Goal: Information Seeking & Learning: Learn about a topic

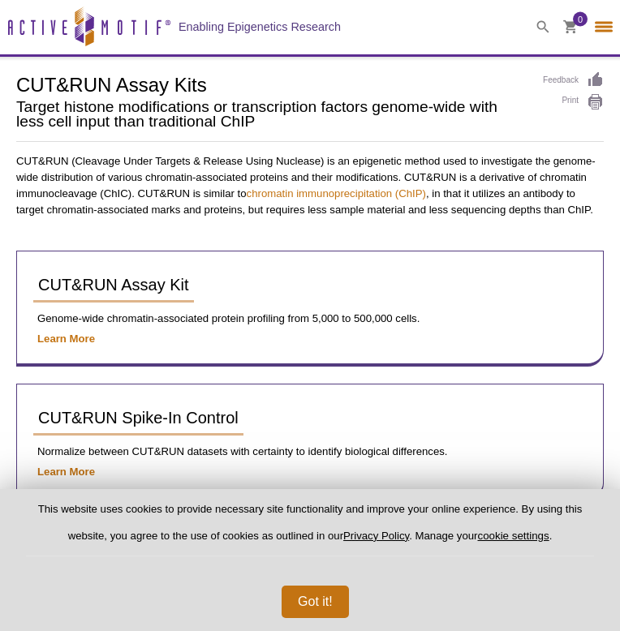
select select "[GEOGRAPHIC_DATA]"
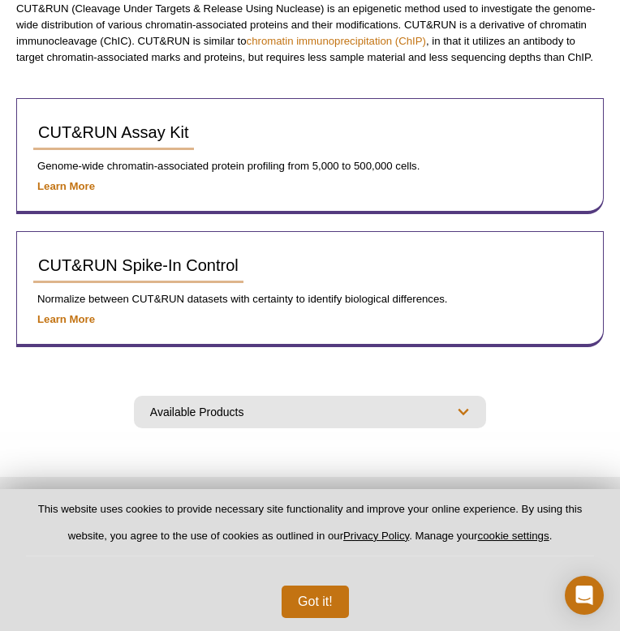
scroll to position [169, 0]
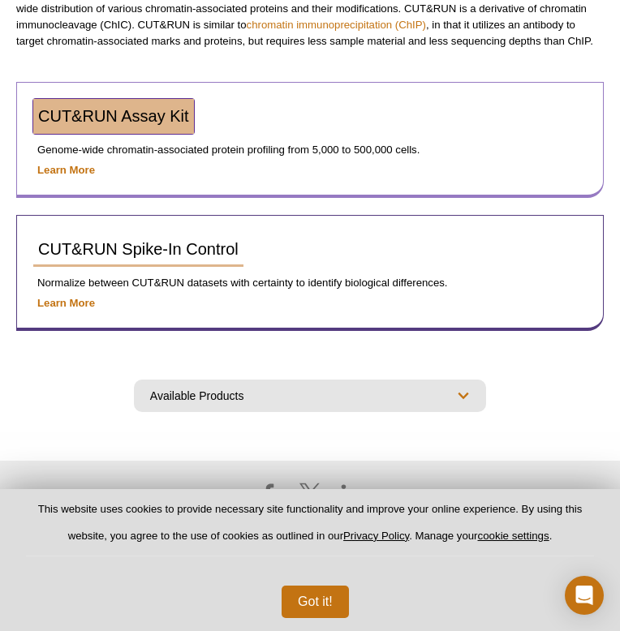
click at [68, 118] on span "CUT&RUN Assay Kit" at bounding box center [113, 116] width 151 height 18
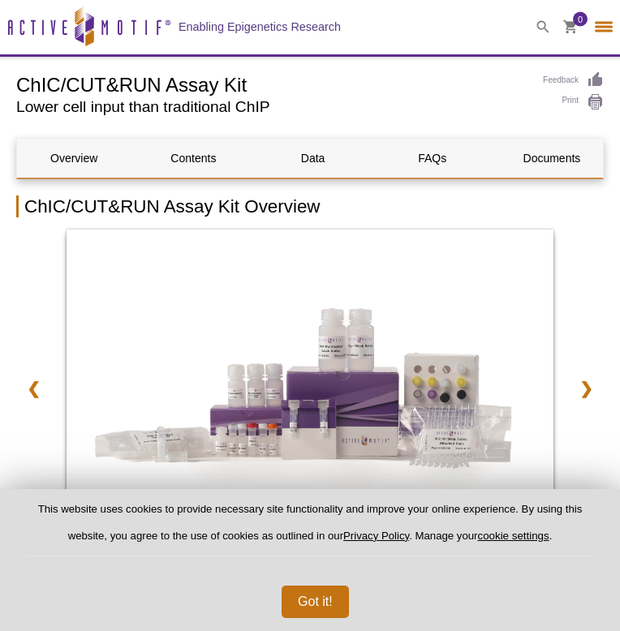
select select "[GEOGRAPHIC_DATA]"
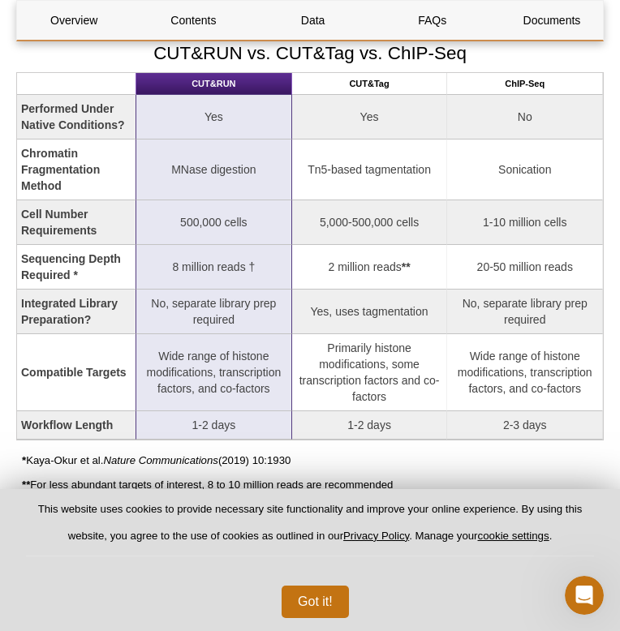
scroll to position [1635, 0]
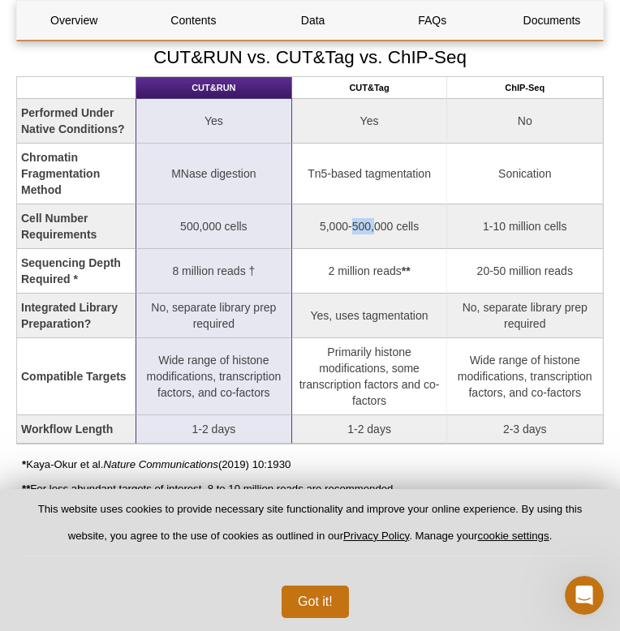
drag, startPoint x: 375, startPoint y: 229, endPoint x: 349, endPoint y: 226, distance: 26.1
click at [350, 226] on td "5,000-500,000 cells" at bounding box center [370, 226] width 156 height 45
click at [349, 226] on td "5,000-500,000 cells" at bounding box center [370, 226] width 156 height 45
click at [322, 599] on button "Got it!" at bounding box center [315, 602] width 67 height 32
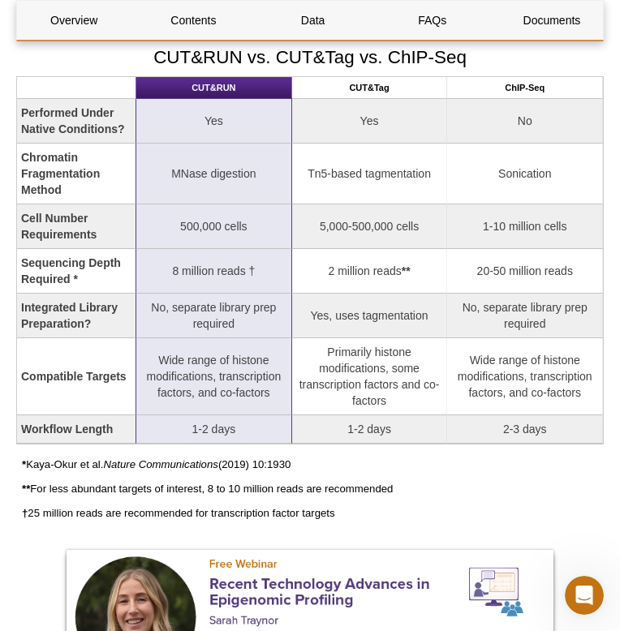
drag, startPoint x: 196, startPoint y: 229, endPoint x: 219, endPoint y: 225, distance: 23.9
click at [219, 226] on td "500,000 cells" at bounding box center [213, 226] width 155 height 45
drag, startPoint x: 219, startPoint y: 225, endPoint x: 201, endPoint y: 223, distance: 17.9
click at [201, 224] on td "500,000 cells" at bounding box center [213, 226] width 155 height 45
click at [201, 223] on td "500,000 cells" at bounding box center [213, 226] width 155 height 45
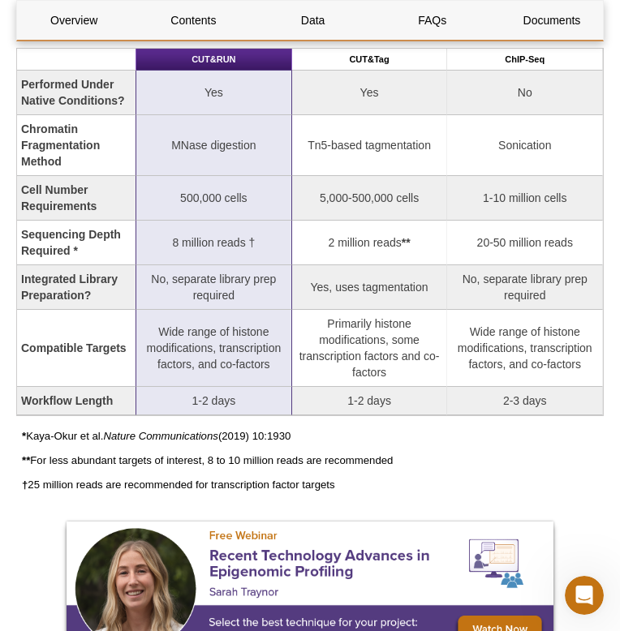
scroll to position [1666, 0]
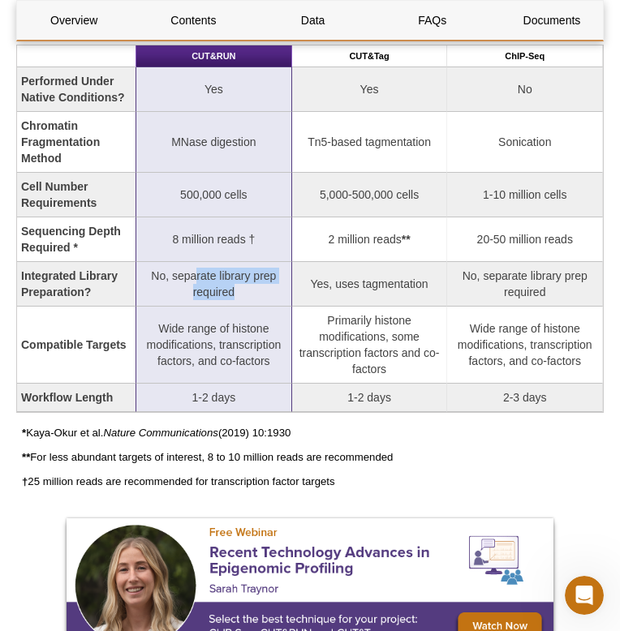
drag, startPoint x: 196, startPoint y: 280, endPoint x: 236, endPoint y: 303, distance: 46.5
click at [236, 303] on td "No, separate library prep required" at bounding box center [213, 284] width 155 height 45
click at [235, 303] on td "No, separate library prep required" at bounding box center [213, 284] width 155 height 45
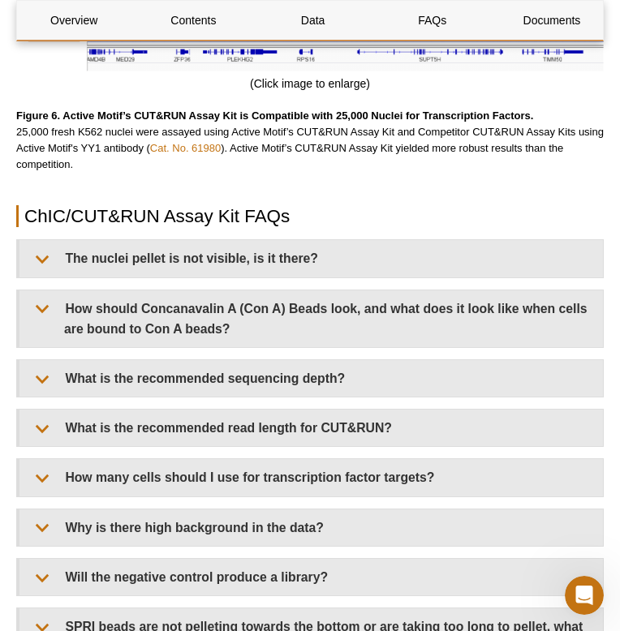
scroll to position [5017, 0]
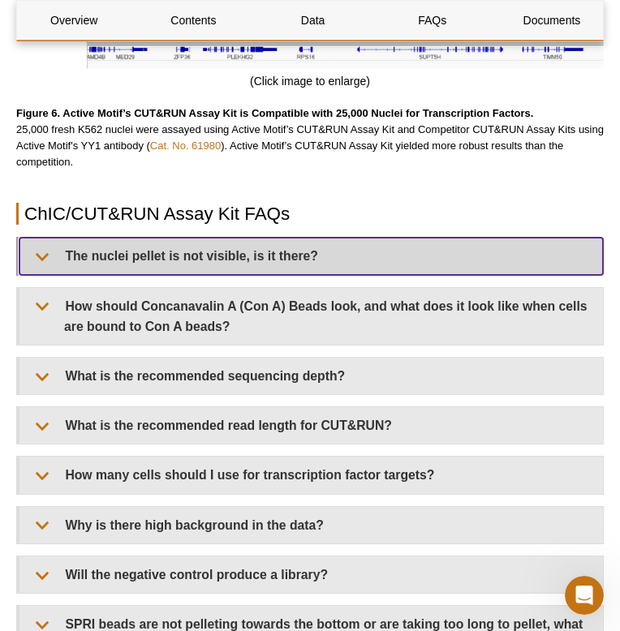
click at [165, 252] on summary "The nuclei pellet is not visible, is it there?" at bounding box center [310, 256] width 583 height 37
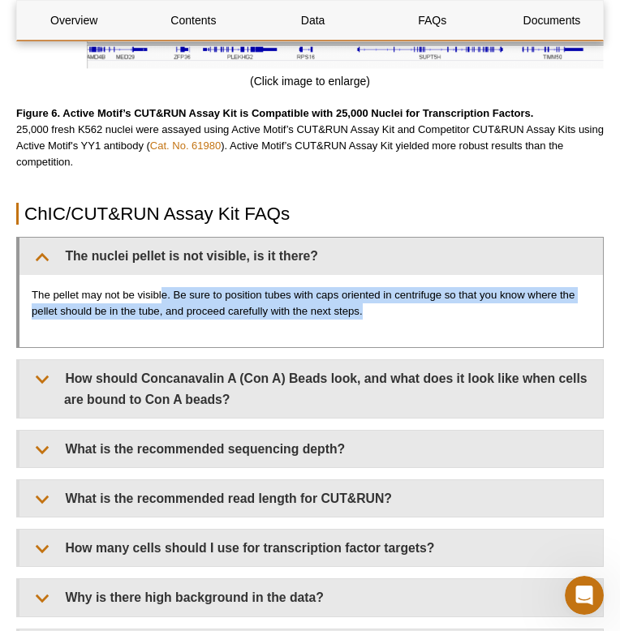
drag, startPoint x: 161, startPoint y: 293, endPoint x: 188, endPoint y: 329, distance: 45.3
click at [187, 330] on div "The pellet may not be visible. Be sure to position tubes with caps oriented in …" at bounding box center [310, 311] width 583 height 73
click at [188, 329] on div "The pellet may not be visible. Be sure to position tubes with caps oriented in …" at bounding box center [310, 311] width 583 height 73
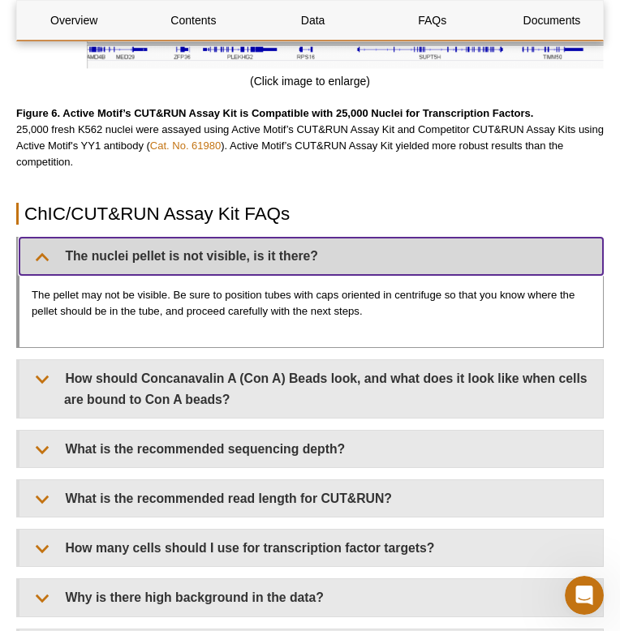
click at [38, 261] on summary "The nuclei pellet is not visible, is it there?" at bounding box center [310, 256] width 583 height 37
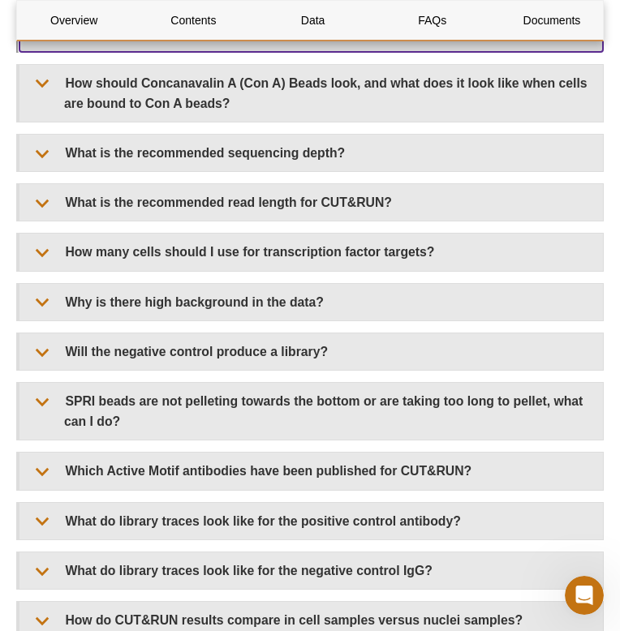
scroll to position [5247, 0]
